Goal: Information Seeking & Learning: Learn about a topic

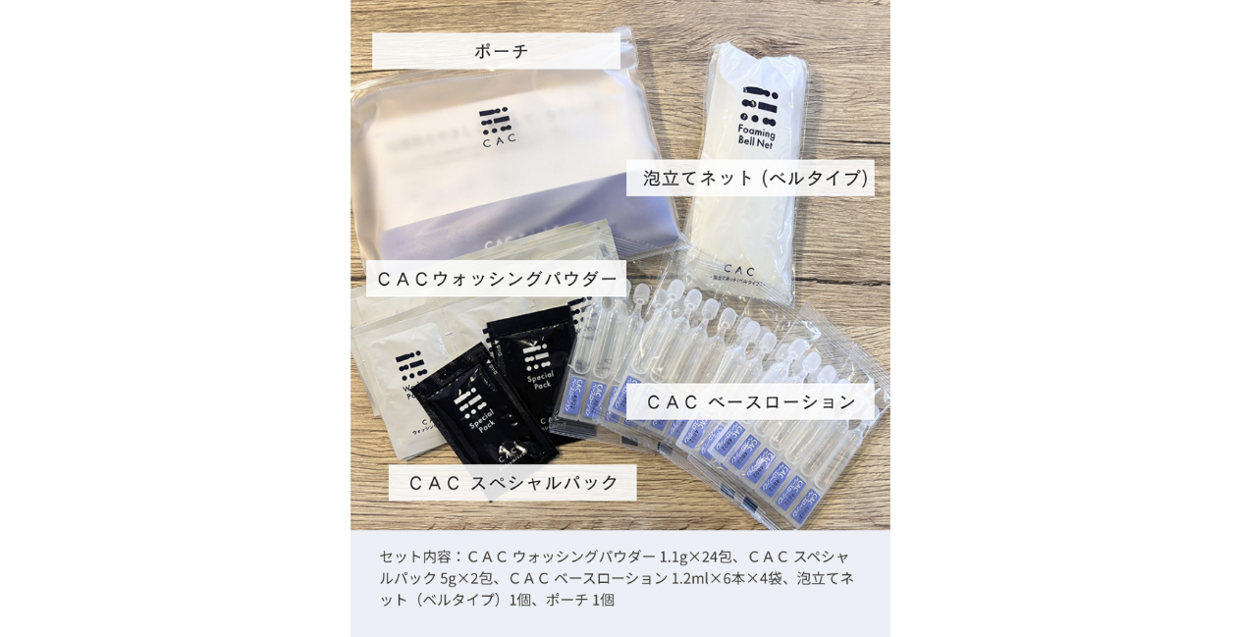
scroll to position [19057, 0]
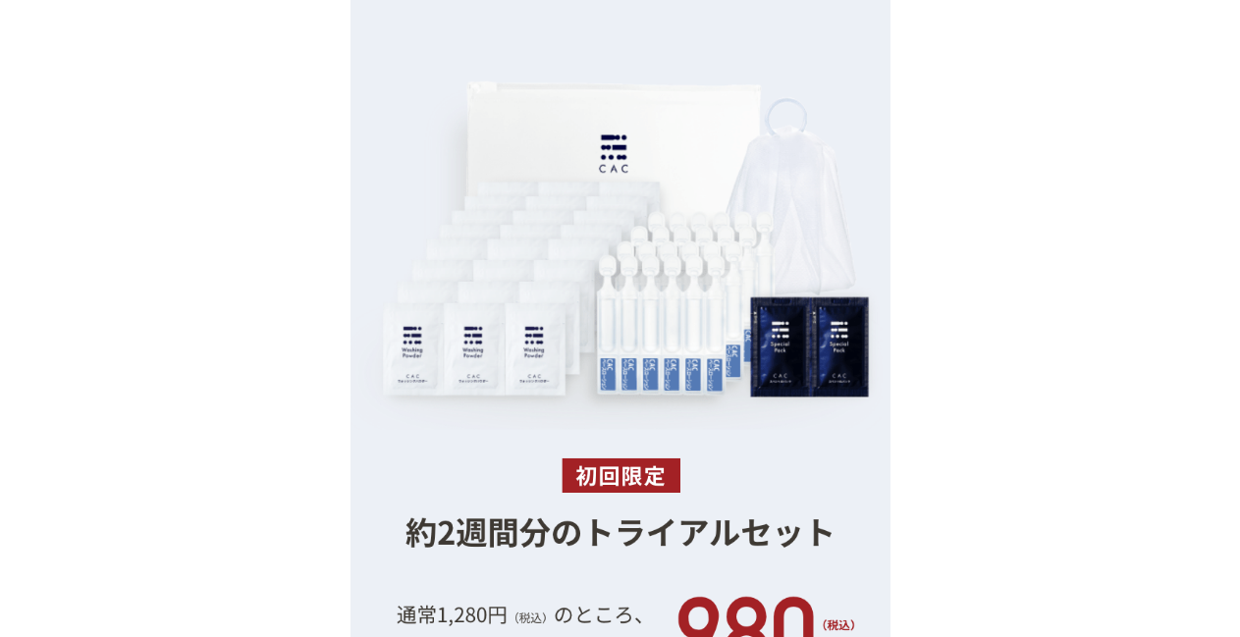
scroll to position [18315, 0]
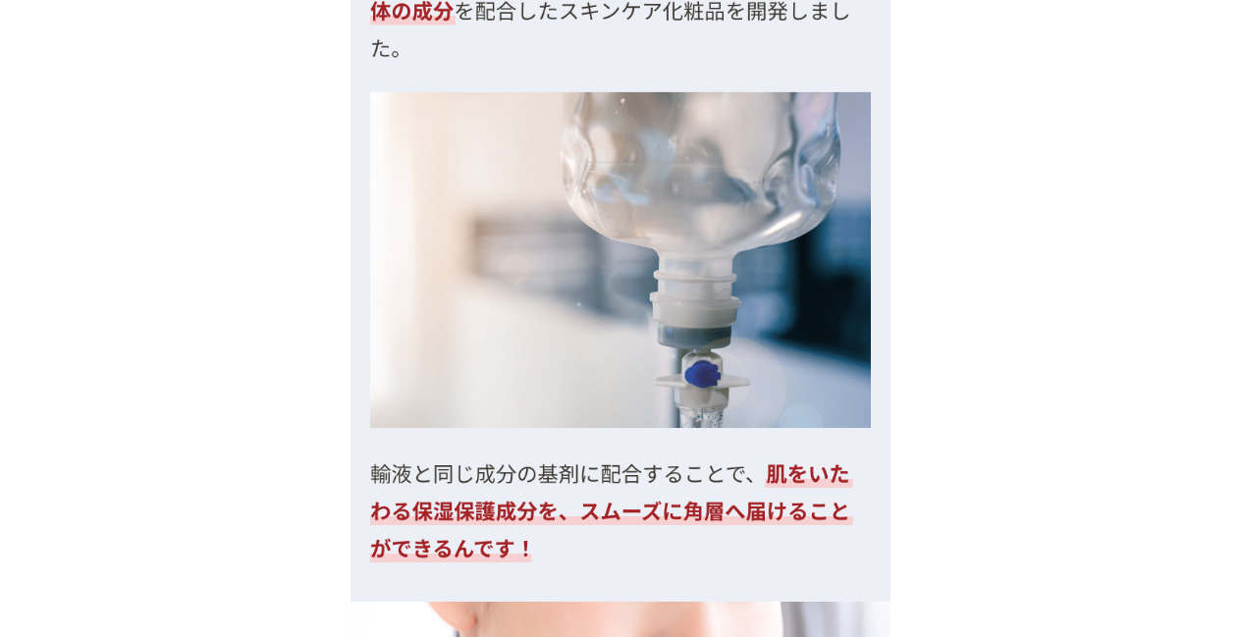
scroll to position [0, 0]
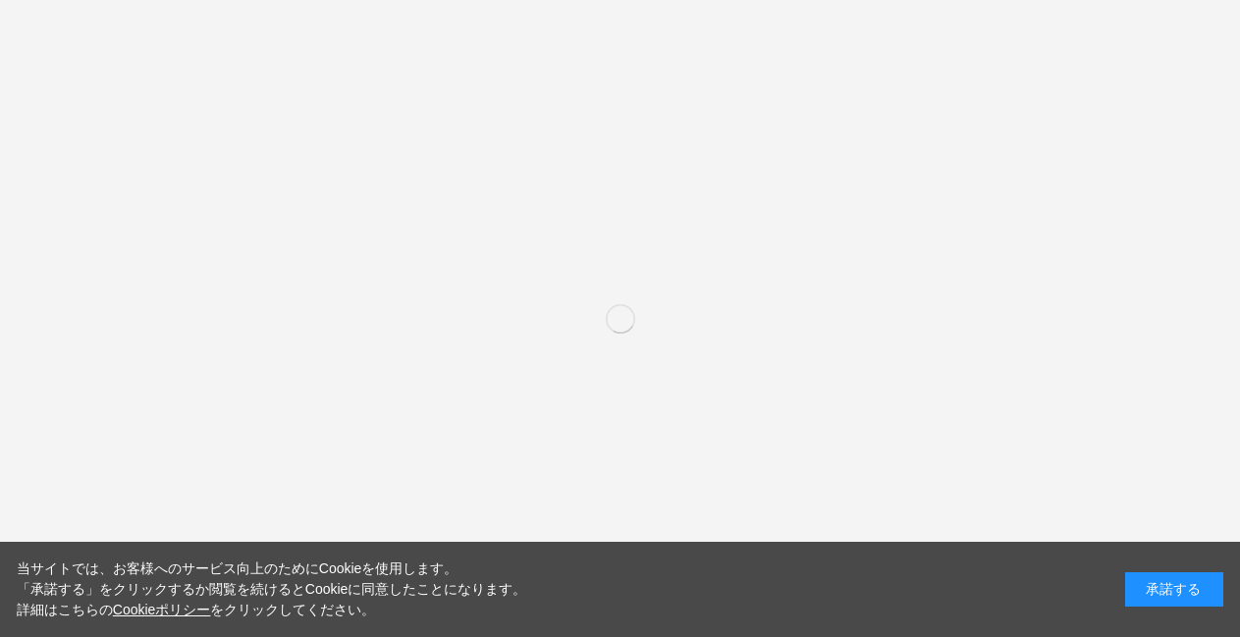
click at [1149, 569] on div "当サイトでは、お客様へのサービス向上のためにCookieを使用します。 「承諾する」をクリックするか閲覧を続けるとCookieに同意したことになります。 詳細…" at bounding box center [620, 589] width 1240 height 95
click at [1149, 579] on div "承諾する" at bounding box center [1174, 590] width 98 height 34
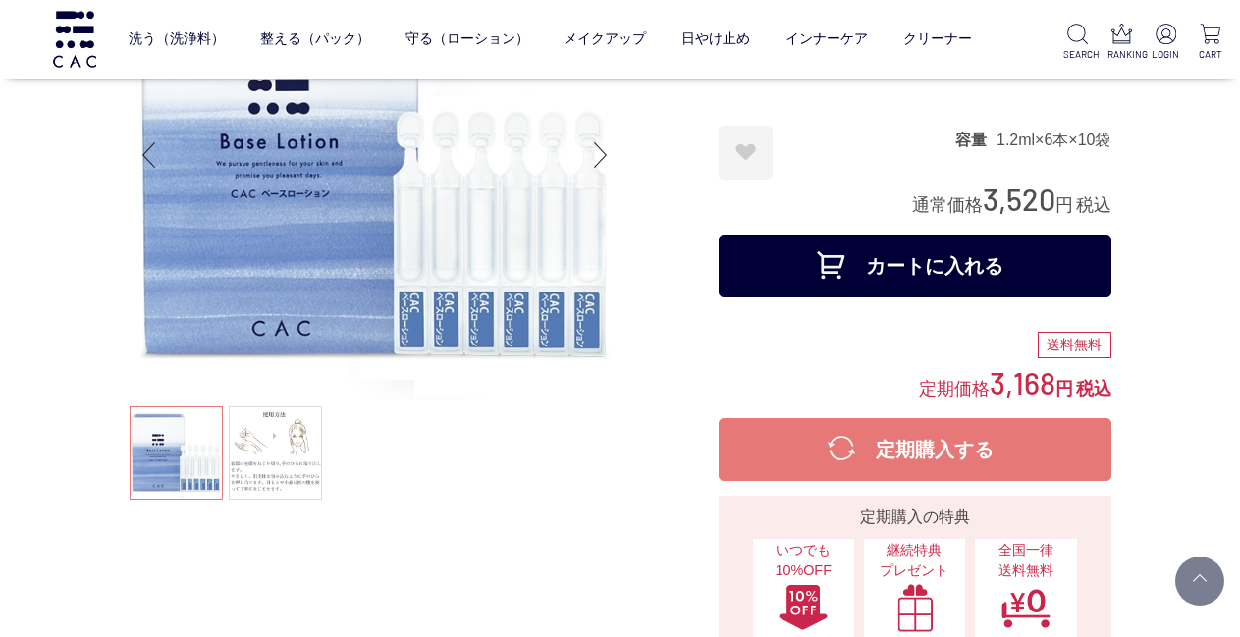
scroll to position [196, 0]
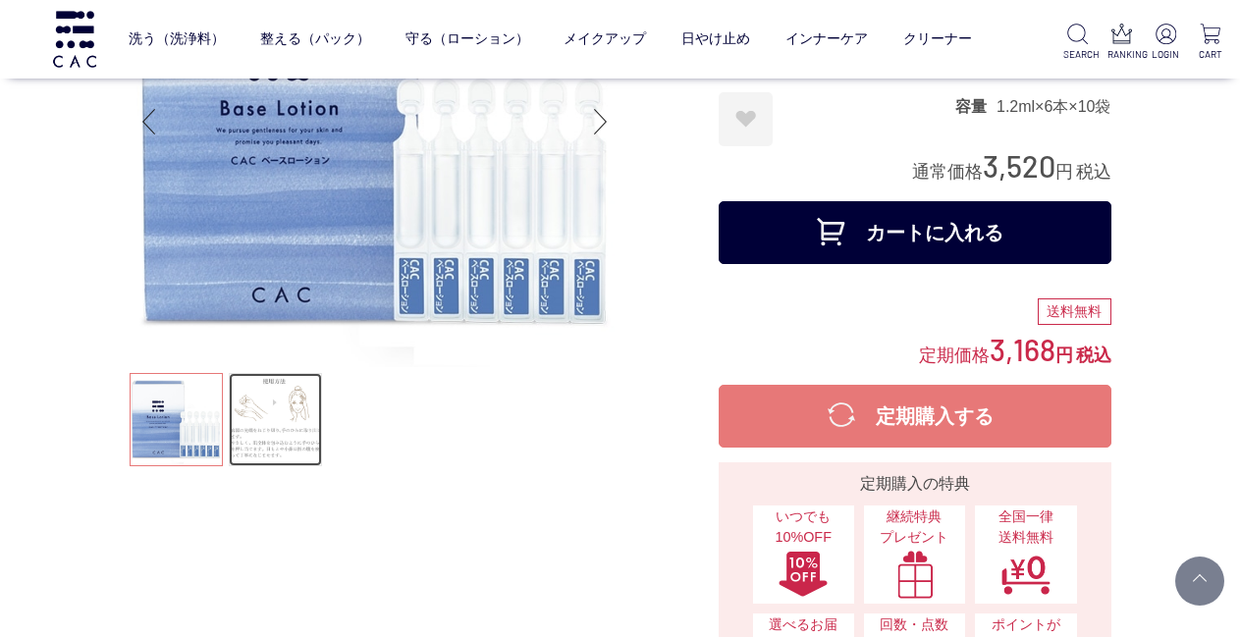
click at [311, 409] on link at bounding box center [275, 419] width 93 height 93
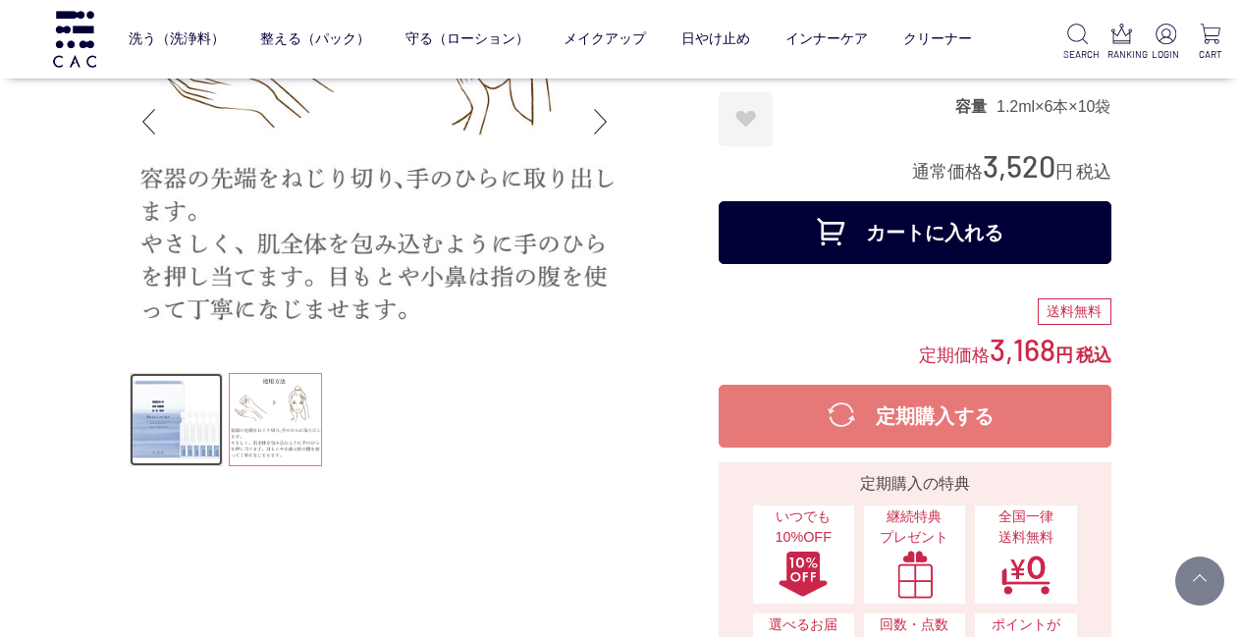
click at [168, 413] on link at bounding box center [176, 419] width 93 height 93
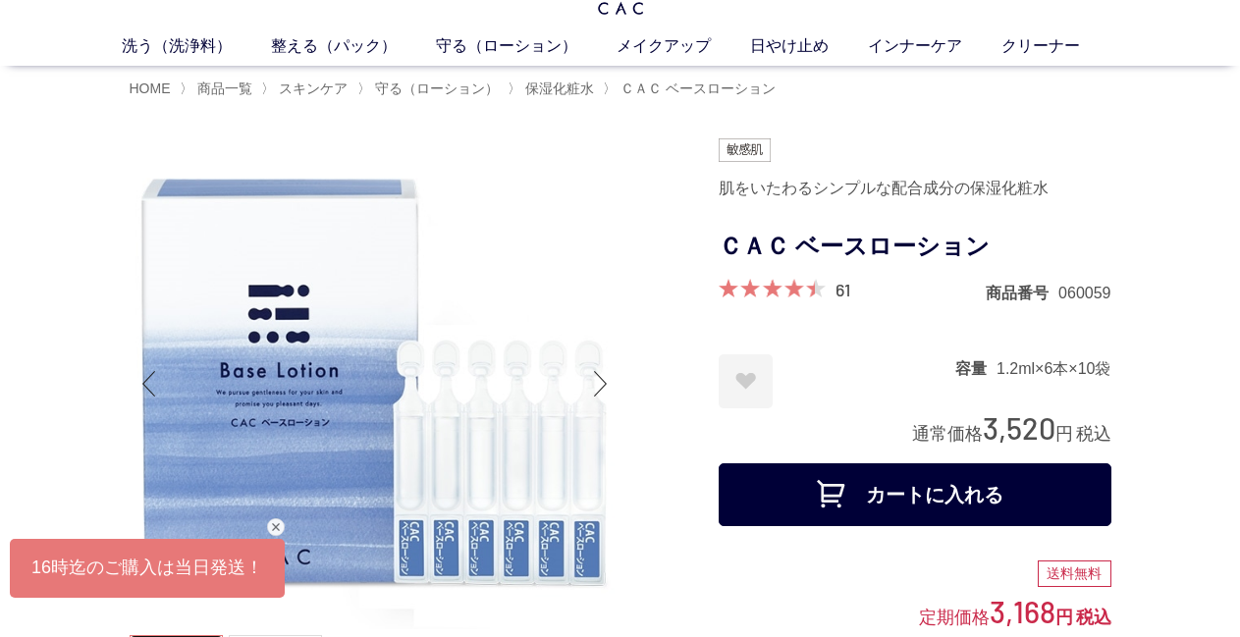
scroll to position [98, 0]
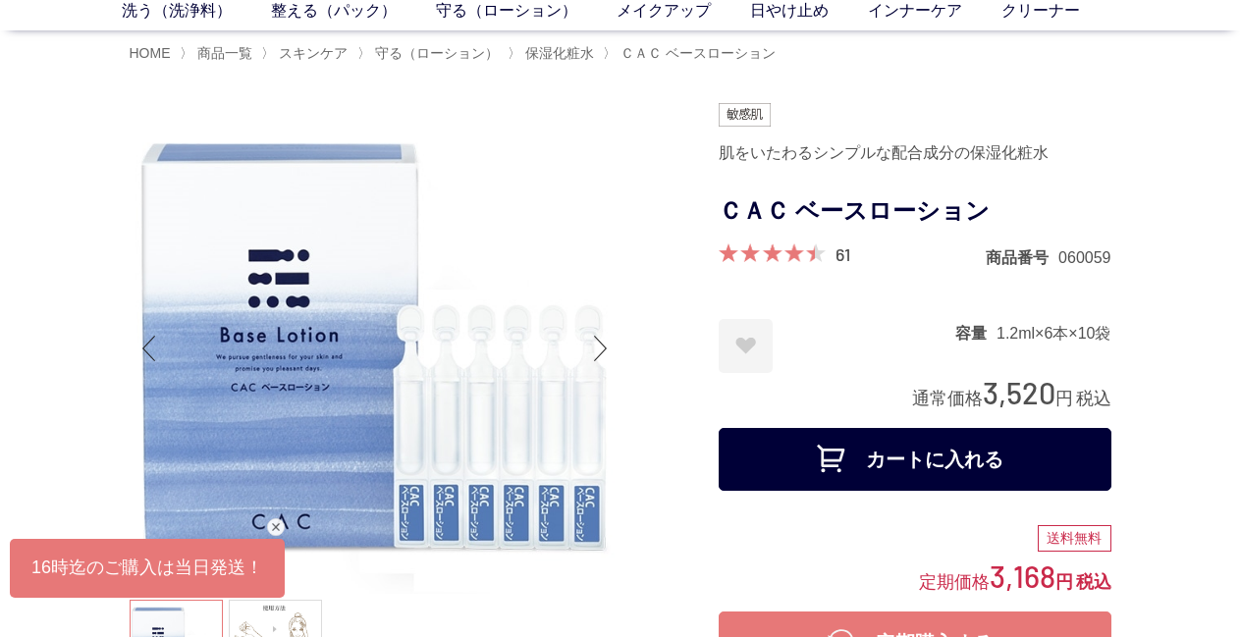
click at [677, 599] on div at bounding box center [424, 542] width 589 height 879
click at [445, 491] on img at bounding box center [375, 348] width 491 height 491
click at [271, 520] on div "閉じる" at bounding box center [276, 528] width 18 height 18
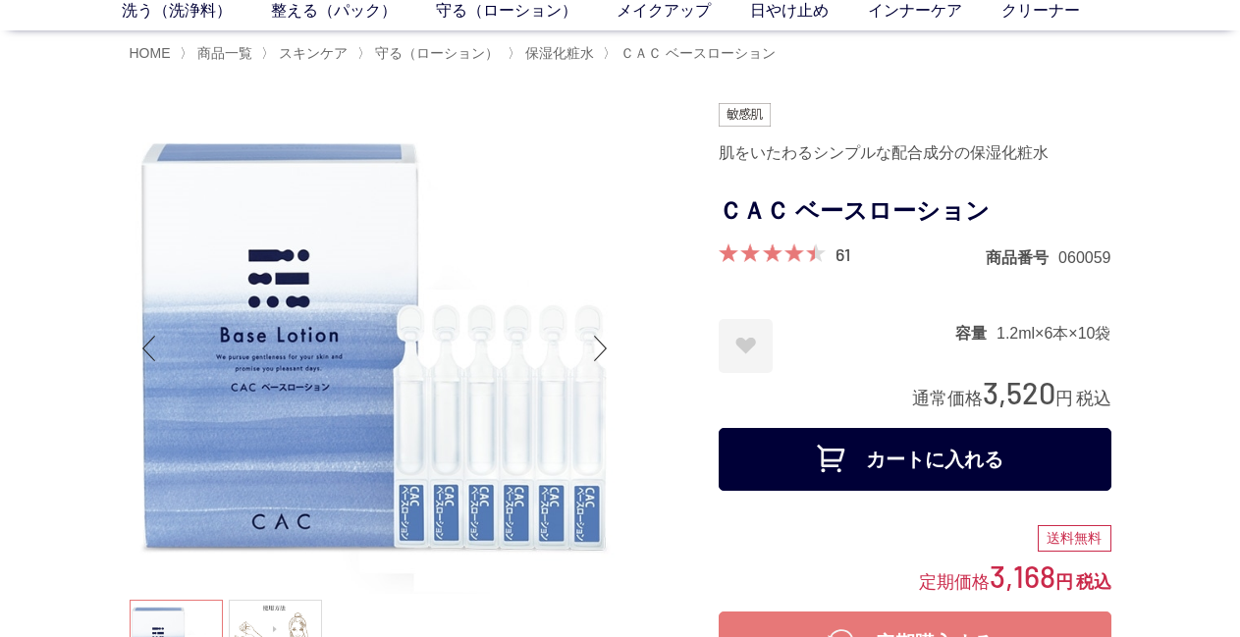
click at [623, 439] on div at bounding box center [424, 542] width 589 height 879
click at [602, 353] on div "Next slide" at bounding box center [600, 348] width 39 height 79
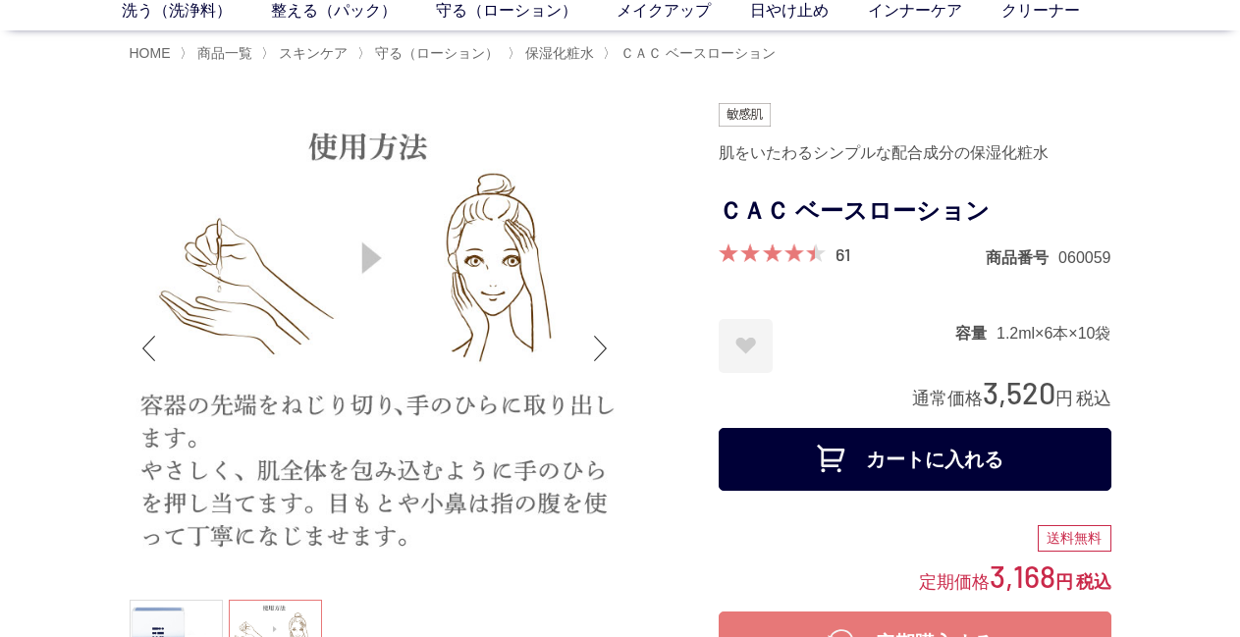
click at [601, 353] on div "Next slide" at bounding box center [600, 348] width 39 height 79
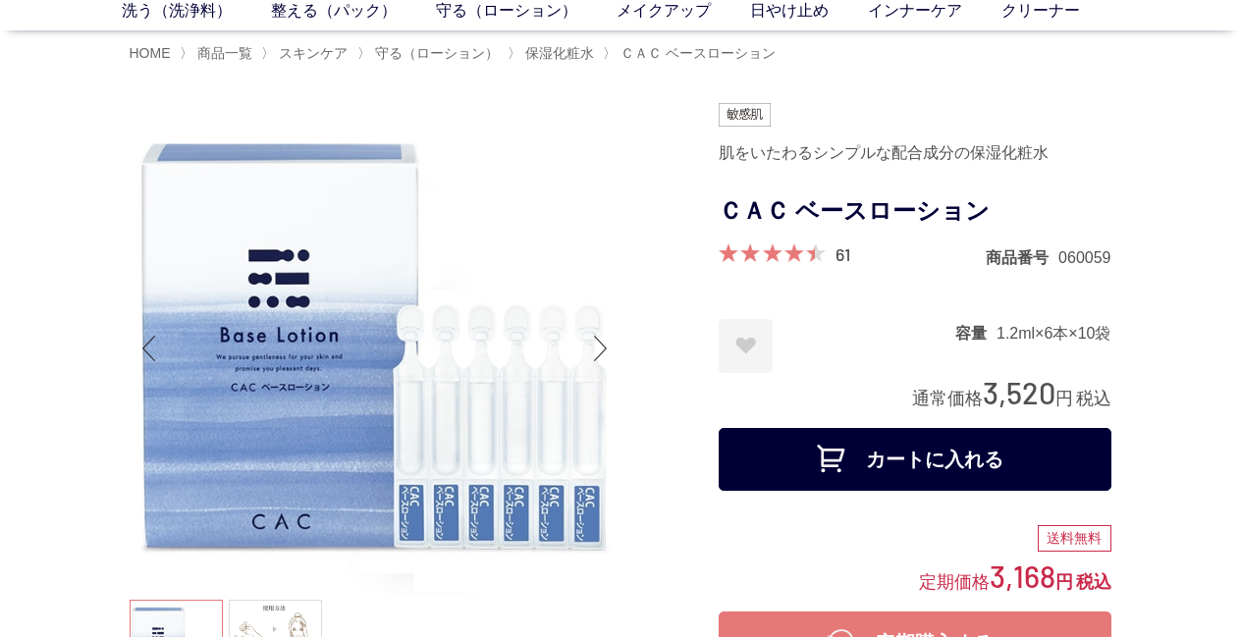
click at [165, 615] on ul at bounding box center [375, 649] width 491 height 98
click at [536, 449] on img at bounding box center [375, 348] width 491 height 491
click at [362, 425] on img at bounding box center [375, 348] width 491 height 491
click at [453, 600] on div at bounding box center [375, 400] width 491 height 595
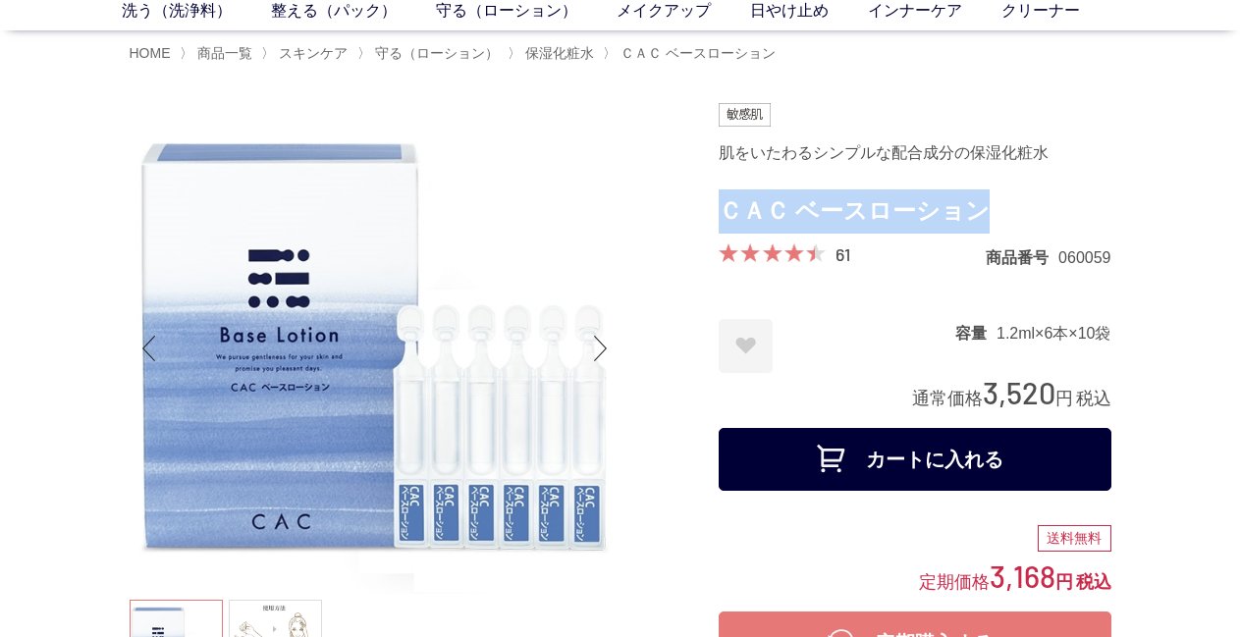
drag, startPoint x: 724, startPoint y: 213, endPoint x: 989, endPoint y: 211, distance: 265.2
click at [989, 211] on h1 "ＣＡＣ ベースローション" at bounding box center [915, 212] width 393 height 44
copy h1 "ＣＡＣ ベースローション"
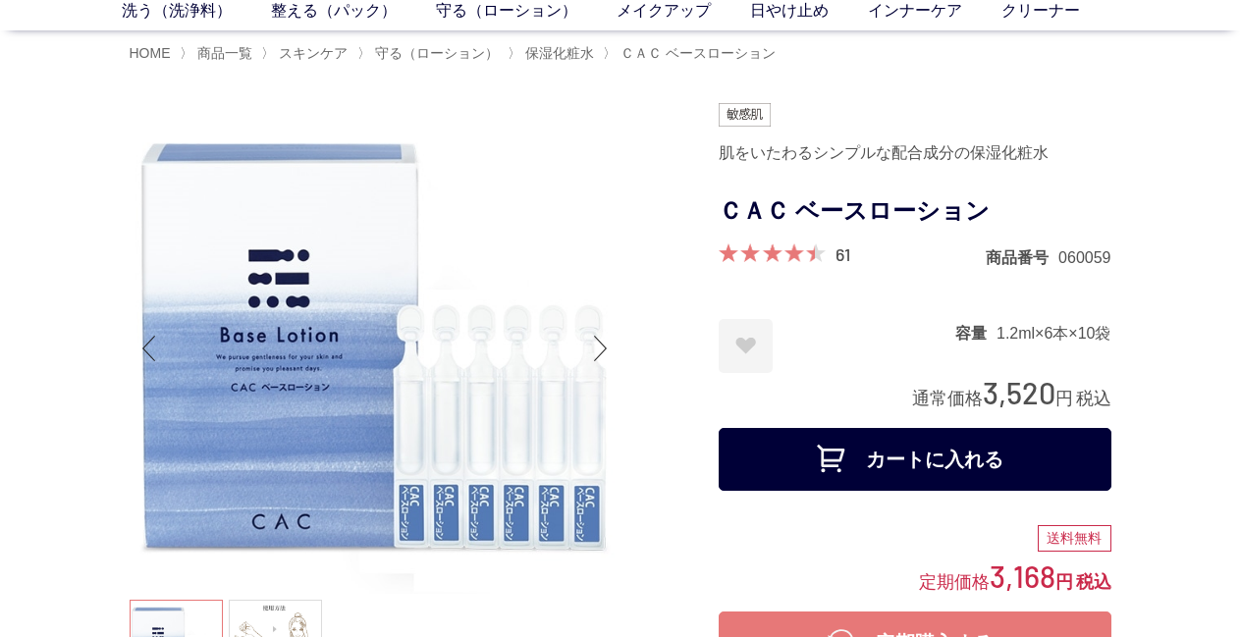
click at [603, 601] on ul at bounding box center [375, 649] width 491 height 98
drag, startPoint x: 946, startPoint y: 337, endPoint x: 1108, endPoint y: 338, distance: 162.0
click at [1109, 336] on dl "容量 1.2ml×6本×10袋" at bounding box center [1034, 331] width 156 height 25
copy dl "容量 1.2ml×6本×10袋"
click at [827, 583] on div "定期価格 3,168 円 税込" at bounding box center [915, 577] width 393 height 40
